Goal: Task Accomplishment & Management: Manage account settings

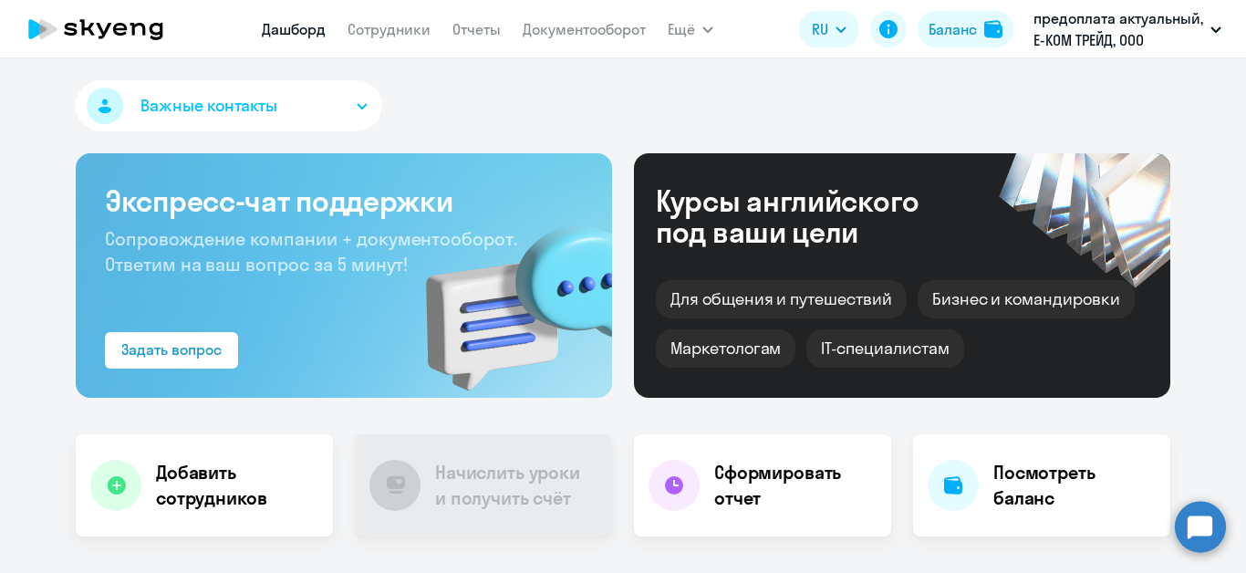
click at [1193, 522] on circle at bounding box center [1200, 526] width 51 height 51
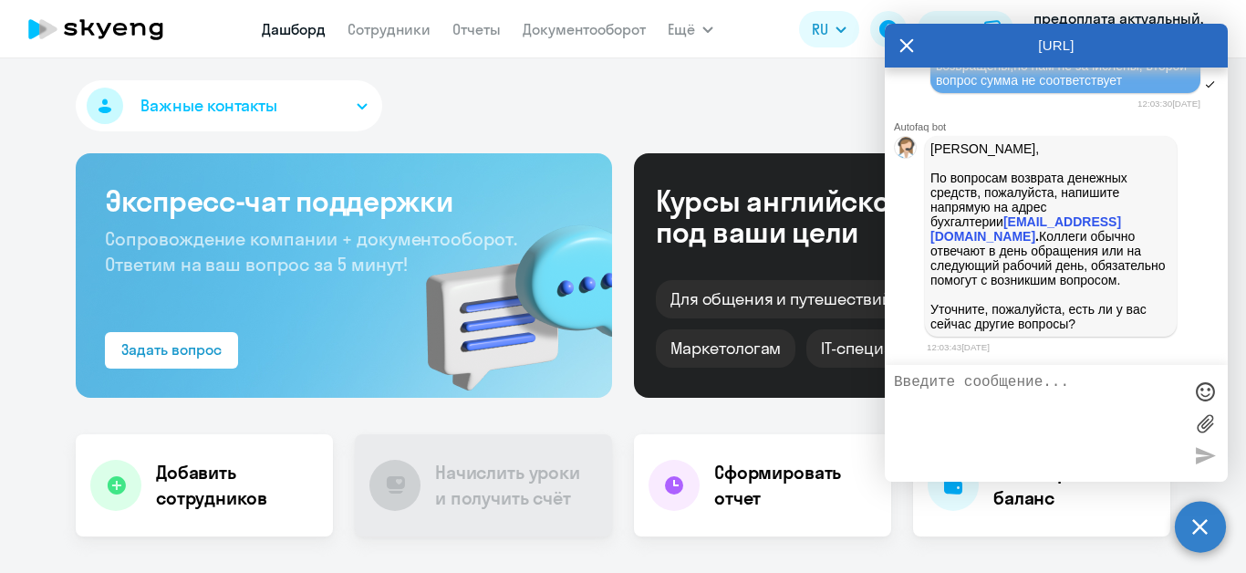
scroll to position [1716, 0]
drag, startPoint x: 930, startPoint y: 221, endPoint x: 1065, endPoint y: 227, distance: 135.2
click at [1065, 227] on div "[PERSON_NAME], По вопросам возврата денежных средств, пожалуйста, напишите напр…" at bounding box center [1051, 236] width 252 height 201
copy strong "[EMAIL_ADDRESS][DOMAIN_NAME]"
click at [906, 45] on icon at bounding box center [908, 45] width 14 height 14
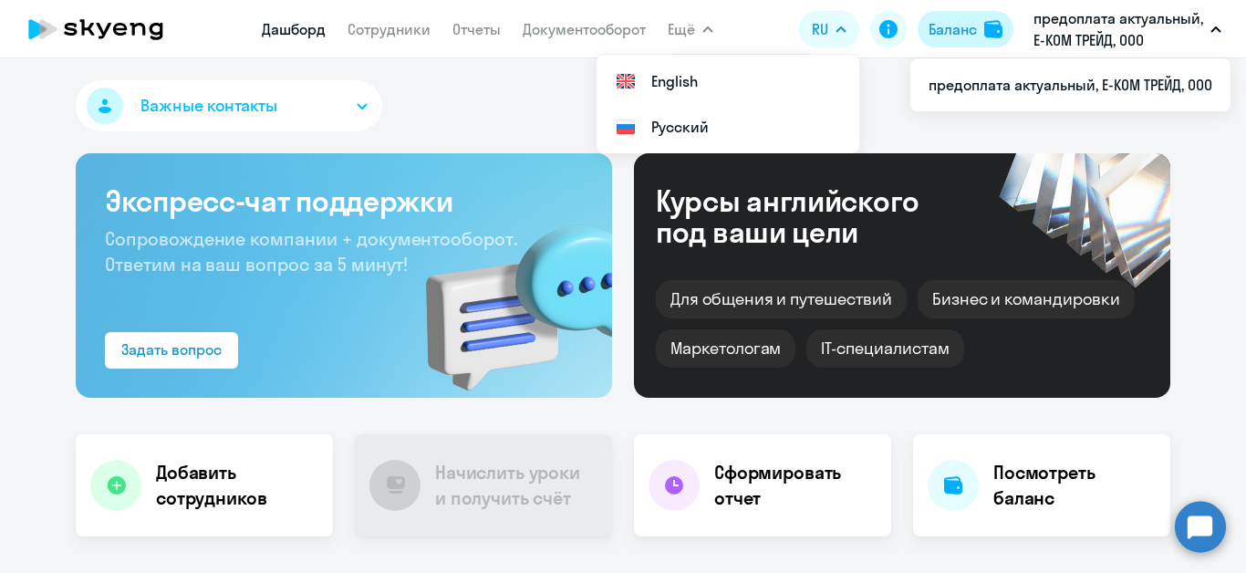
click at [971, 27] on div "Баланс" at bounding box center [953, 29] width 48 height 22
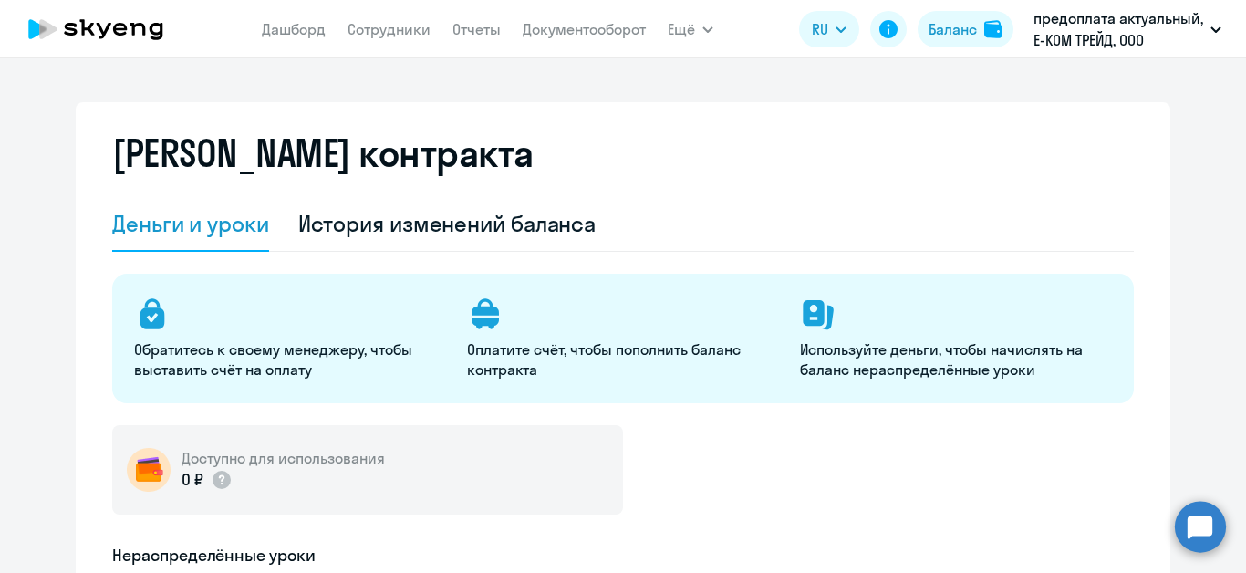
select select "english_adult_not_native_speaker"
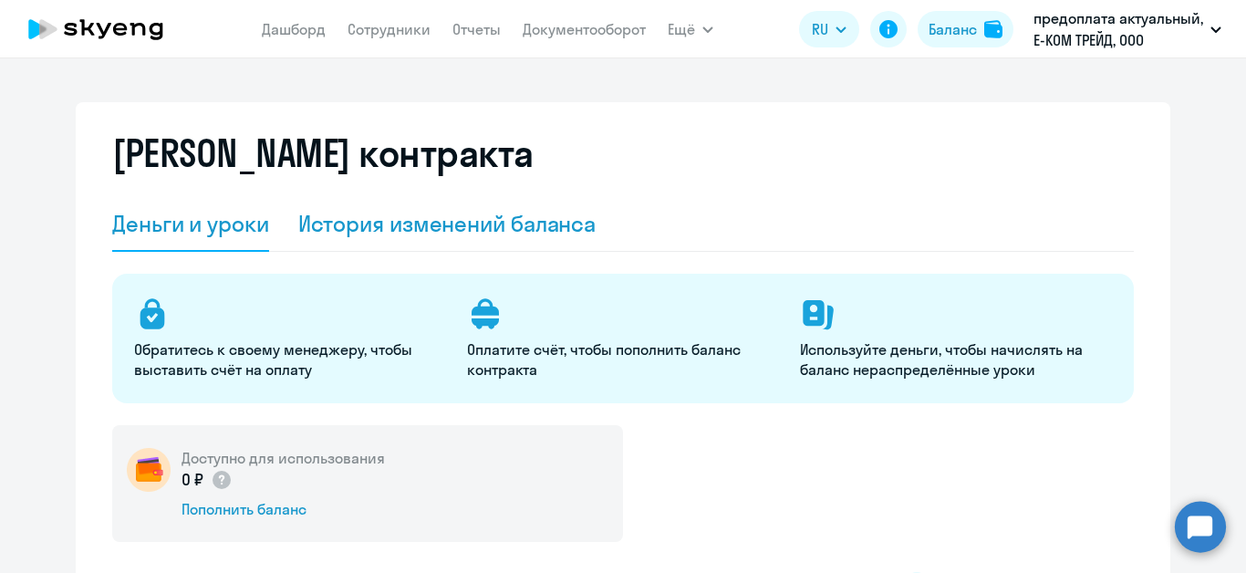
click at [468, 232] on div "История изменений баланса" at bounding box center [447, 223] width 298 height 29
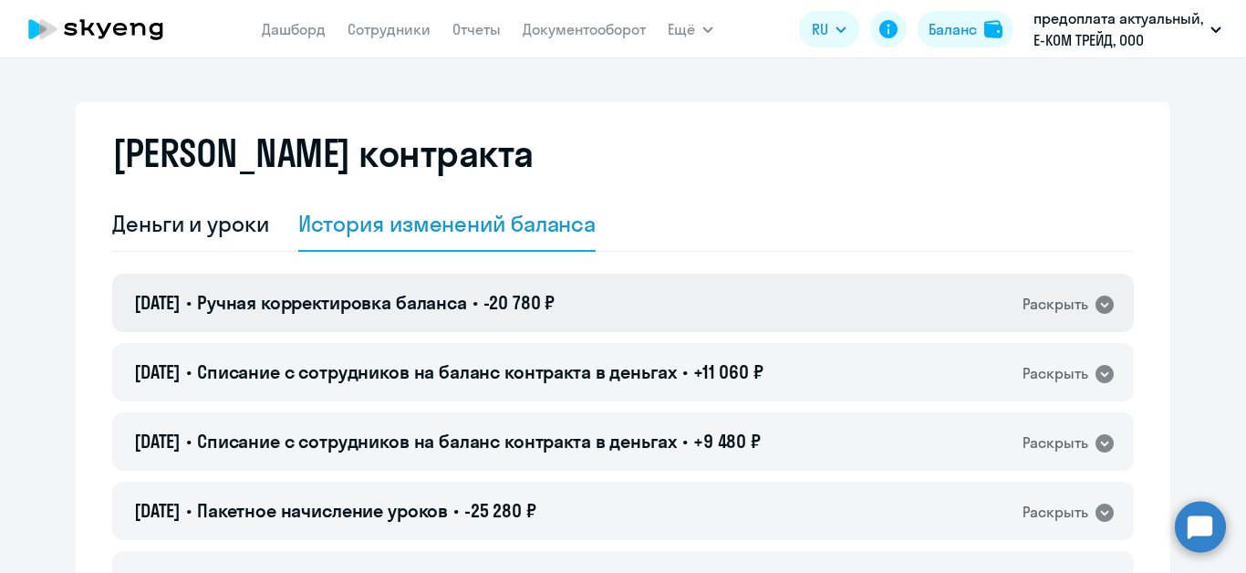
click at [1096, 303] on icon at bounding box center [1105, 305] width 18 height 18
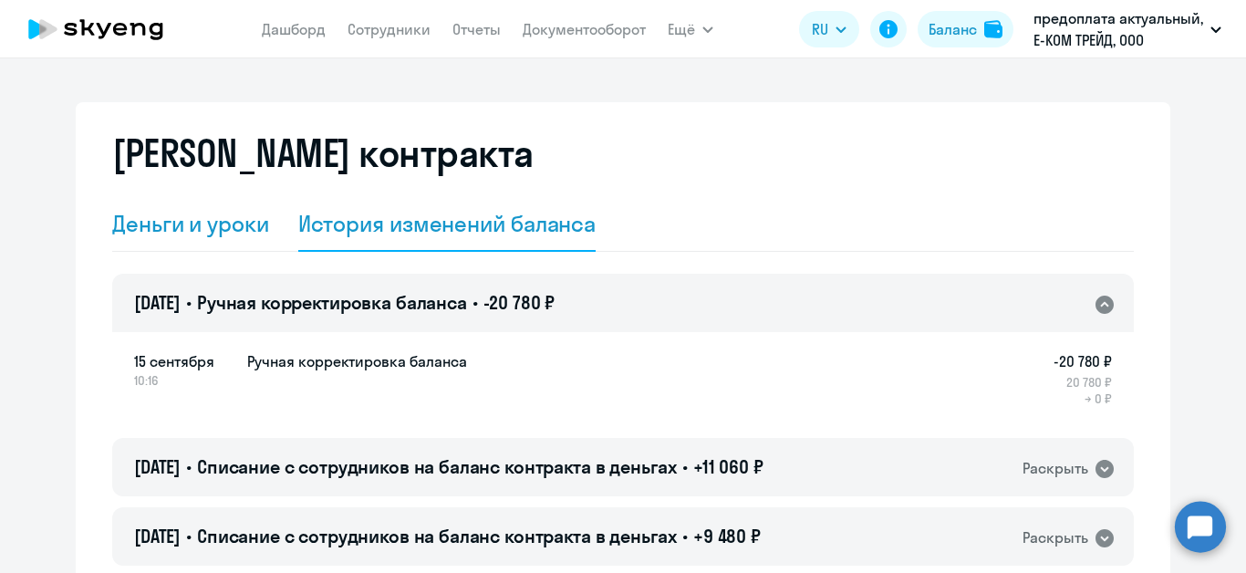
click at [242, 232] on div "Деньги и уроки" at bounding box center [190, 223] width 157 height 29
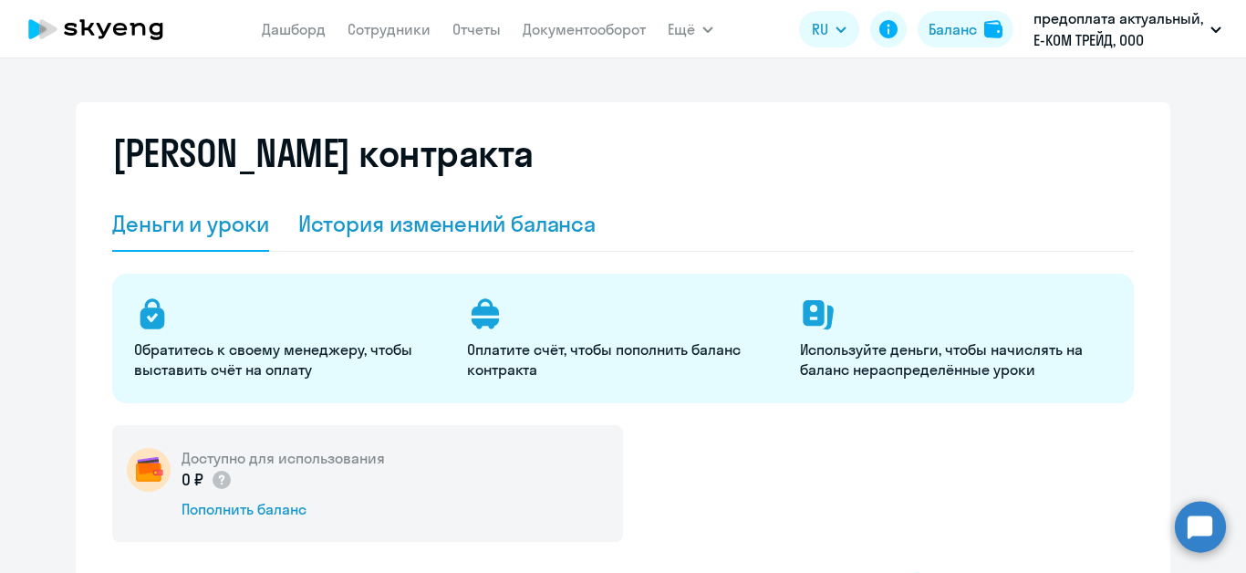
click at [359, 224] on div "История изменений баланса" at bounding box center [447, 223] width 298 height 29
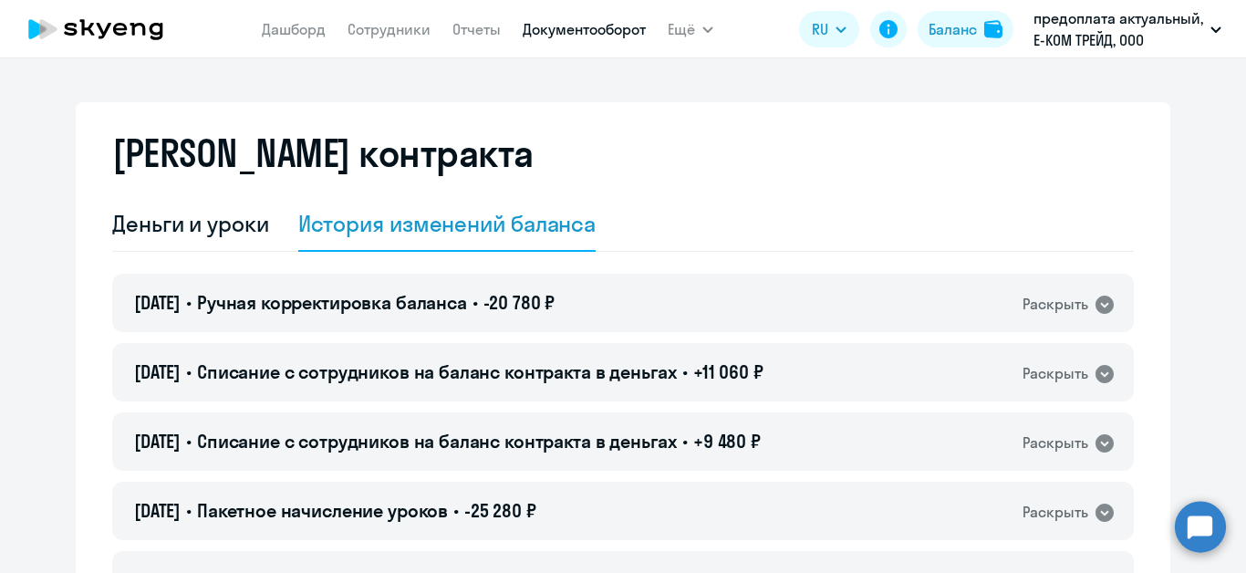
click at [612, 30] on link "Документооборот" at bounding box center [584, 29] width 123 height 18
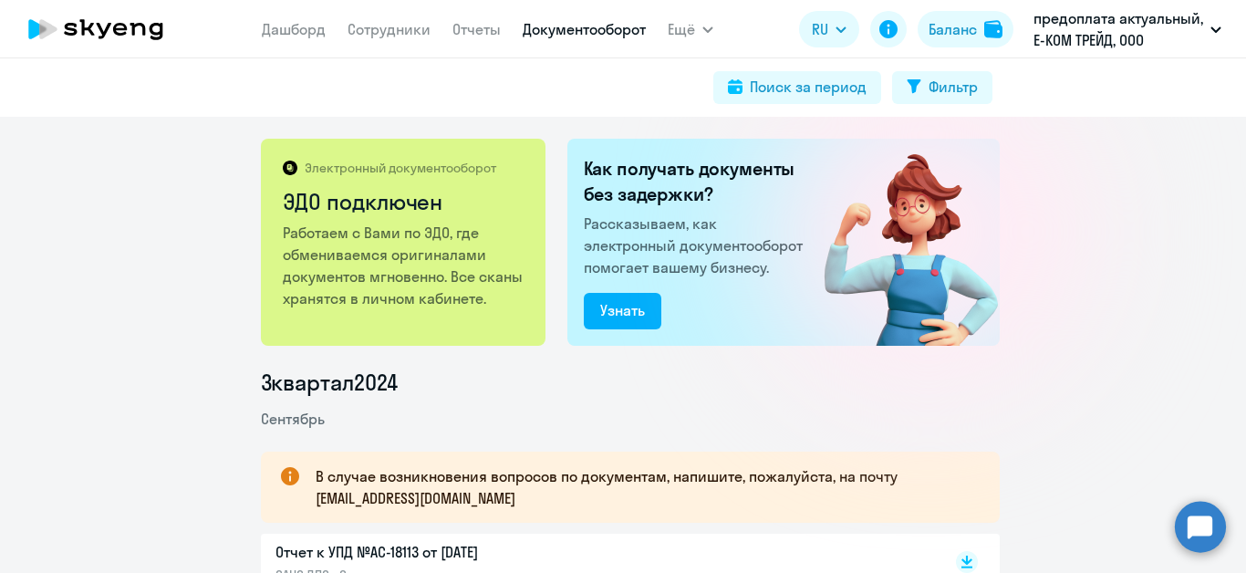
click at [408, 270] on p "Работаем с Вами по ЭДО, где обмениваемся оригиналами документов мгновенно. Все …" at bounding box center [405, 266] width 244 height 88
click at [422, 168] on p "Электронный документооборот" at bounding box center [401, 168] width 192 height 16
click at [305, 171] on p "Электронный документооборот" at bounding box center [401, 168] width 192 height 16
click at [607, 300] on div "Узнать" at bounding box center [622, 310] width 45 height 22
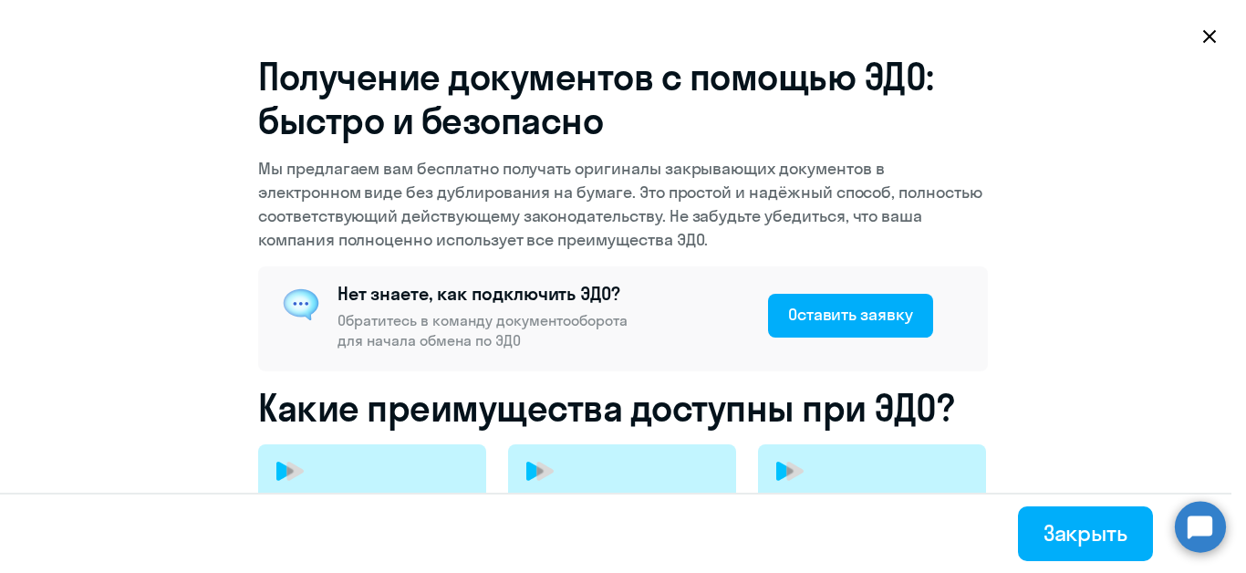
select select "english_adult_not_native_speaker"
